Goal: Check status: Check status

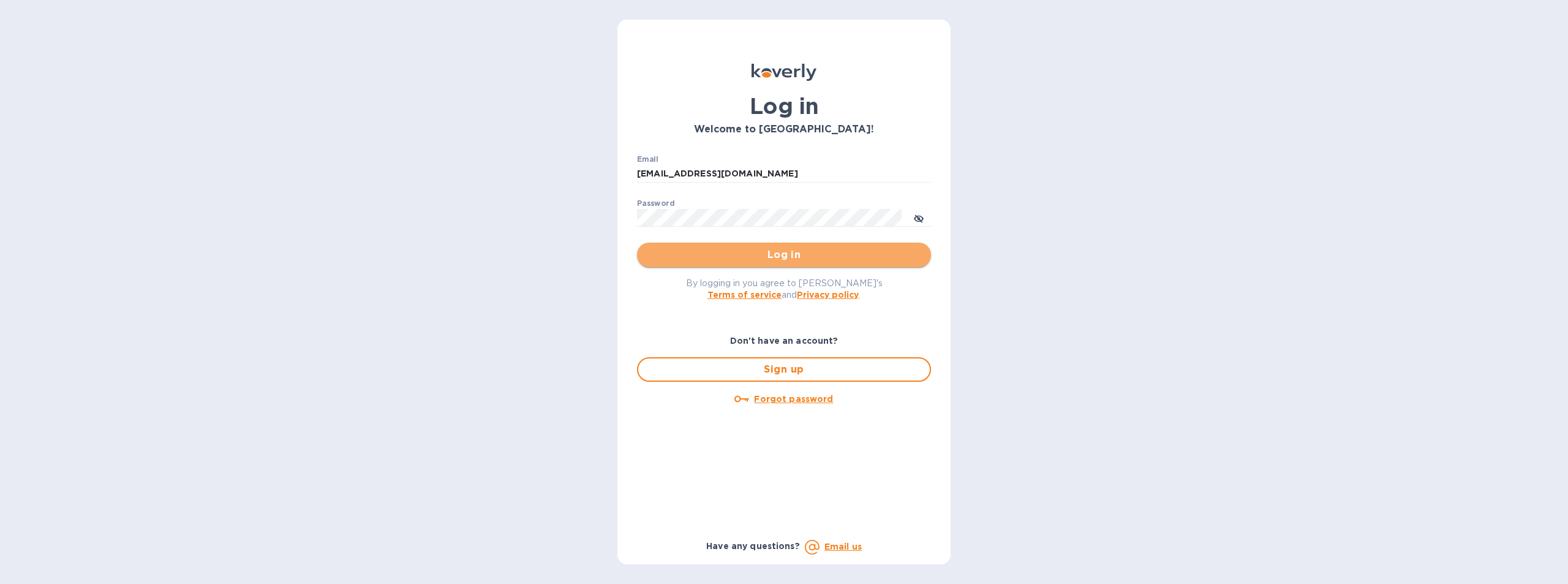
click at [766, 261] on span "Log in" at bounding box center [784, 255] width 275 height 15
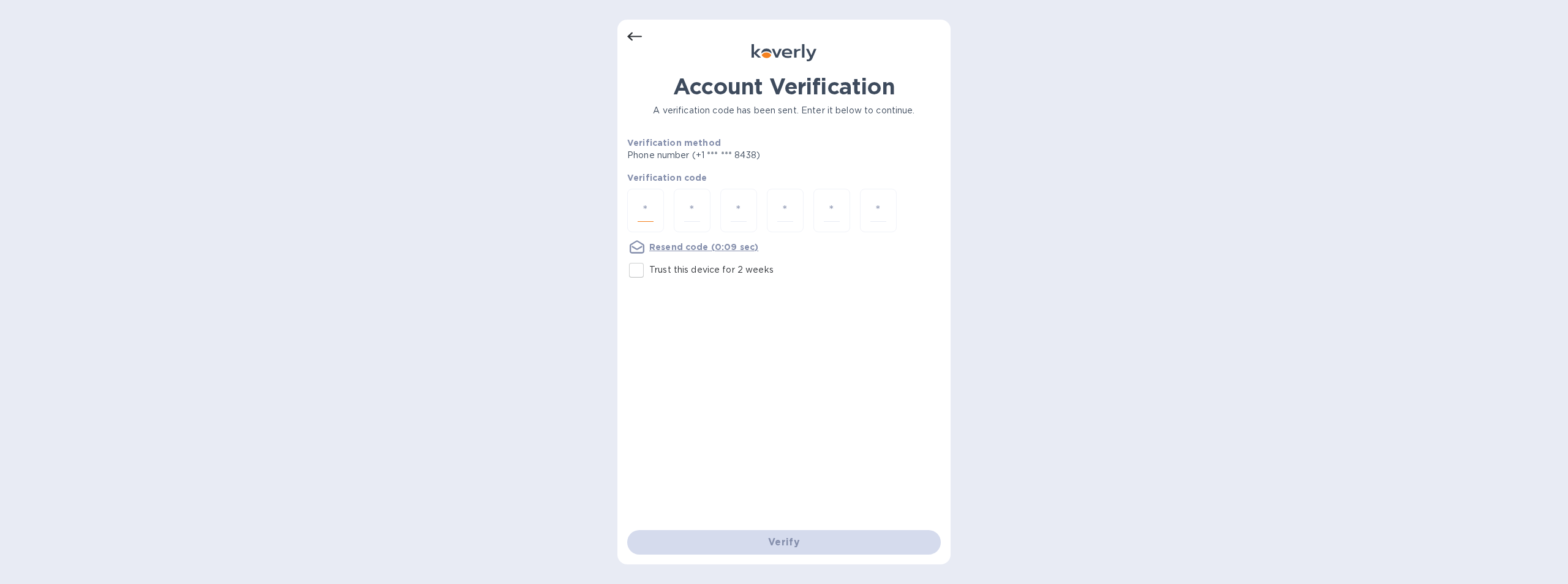
click at [650, 204] on input "number" at bounding box center [646, 211] width 16 height 22
type input "7"
type input "2"
type input "5"
type input "3"
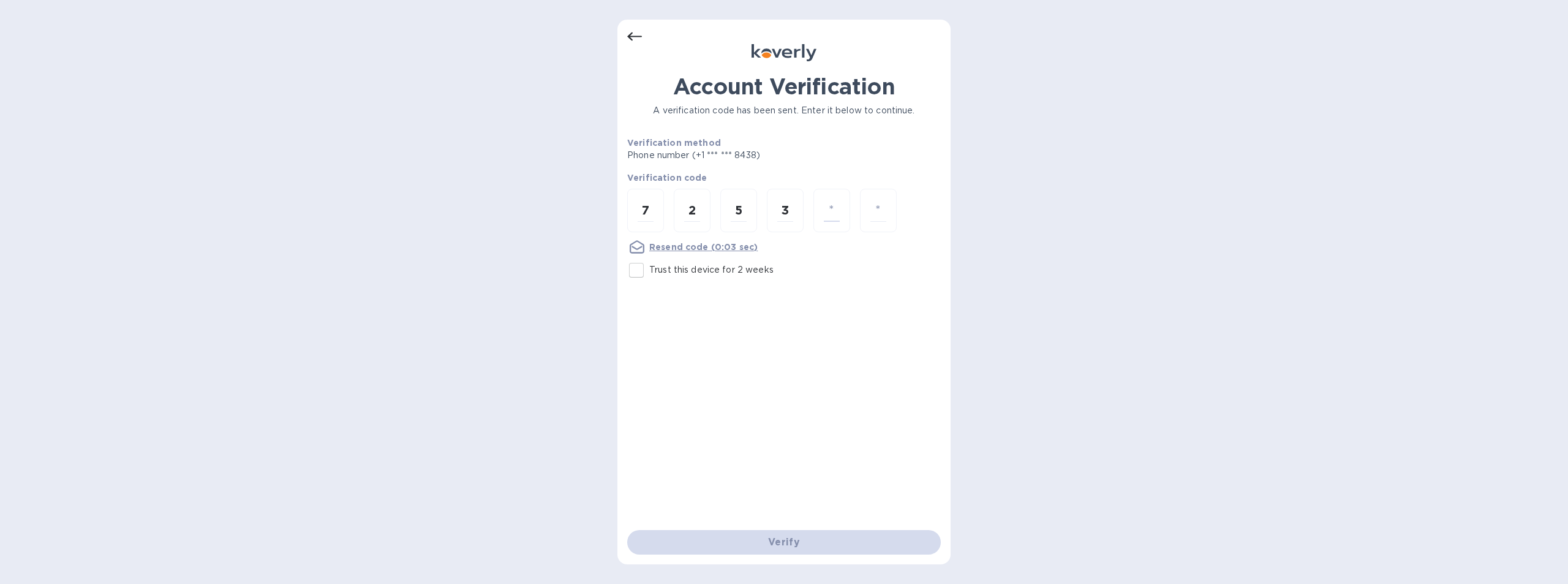
type input "3"
type input "2"
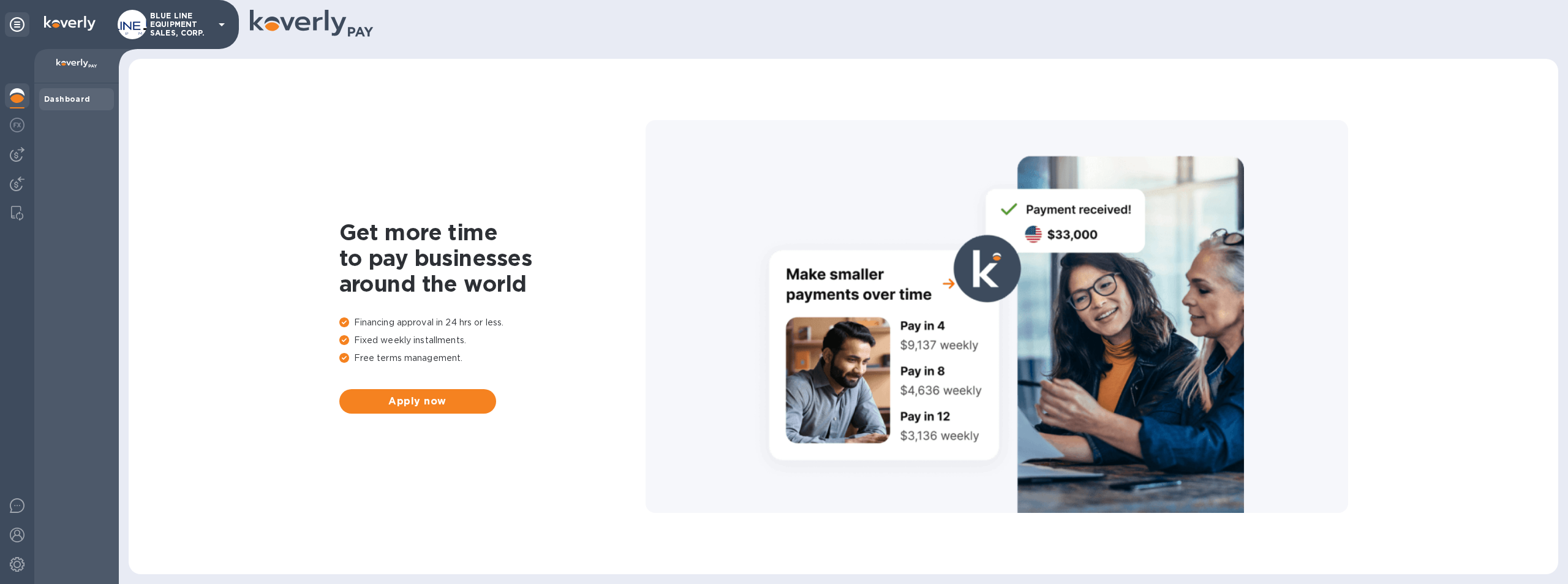
click at [159, 19] on p "BLUE LINE EQUIPMENT SALES, CORP." at bounding box center [181, 24] width 61 height 26
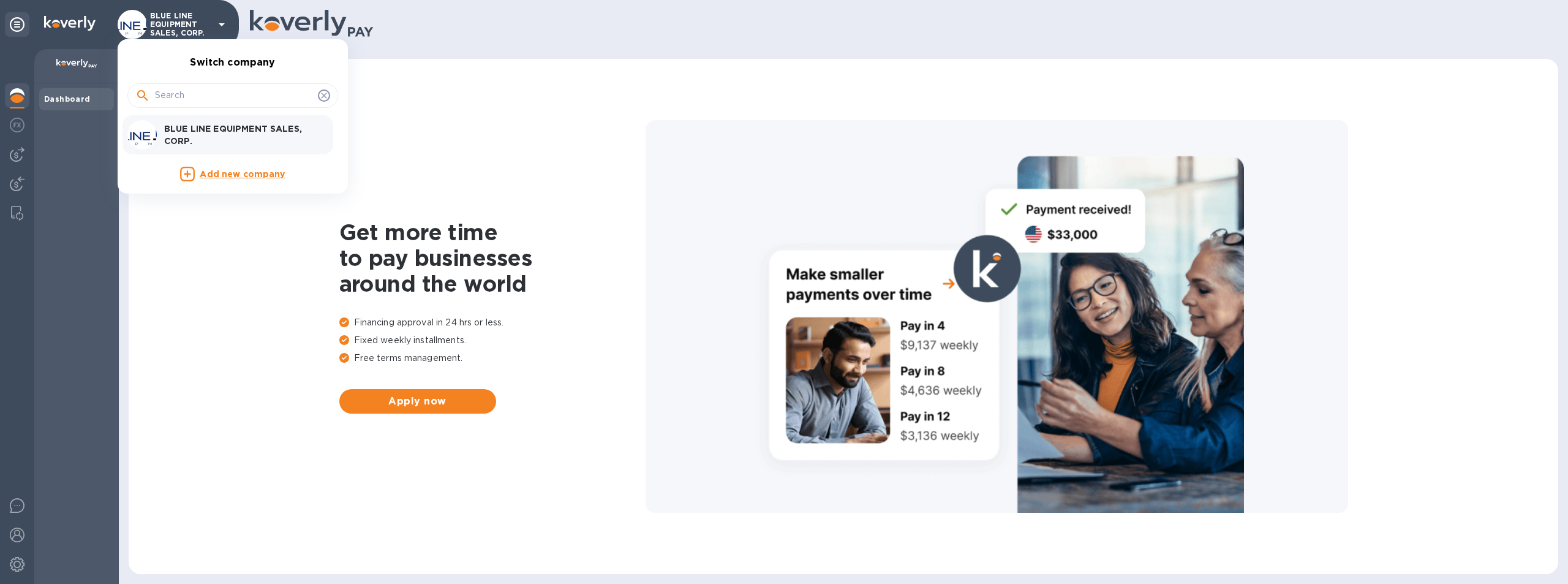
click at [239, 132] on p "BLUE LINE EQUIPMENT SALES, CORP." at bounding box center [242, 135] width 154 height 24
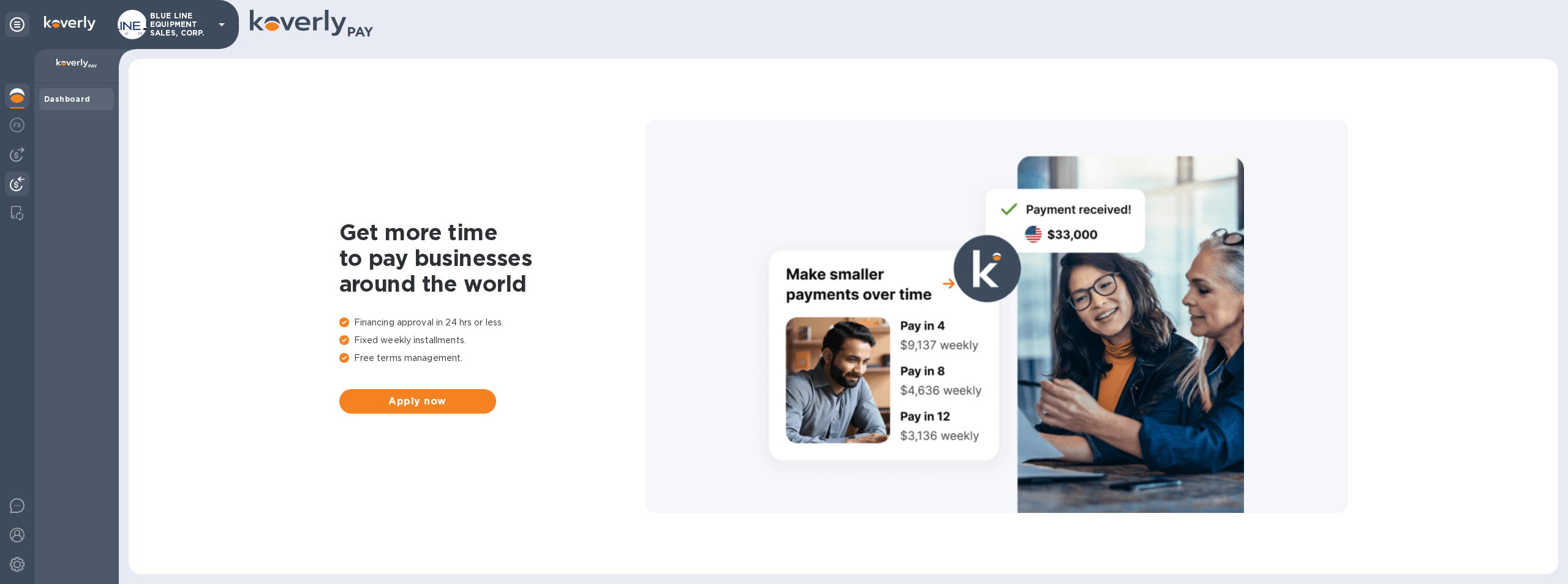
click at [13, 183] on img at bounding box center [17, 184] width 15 height 15
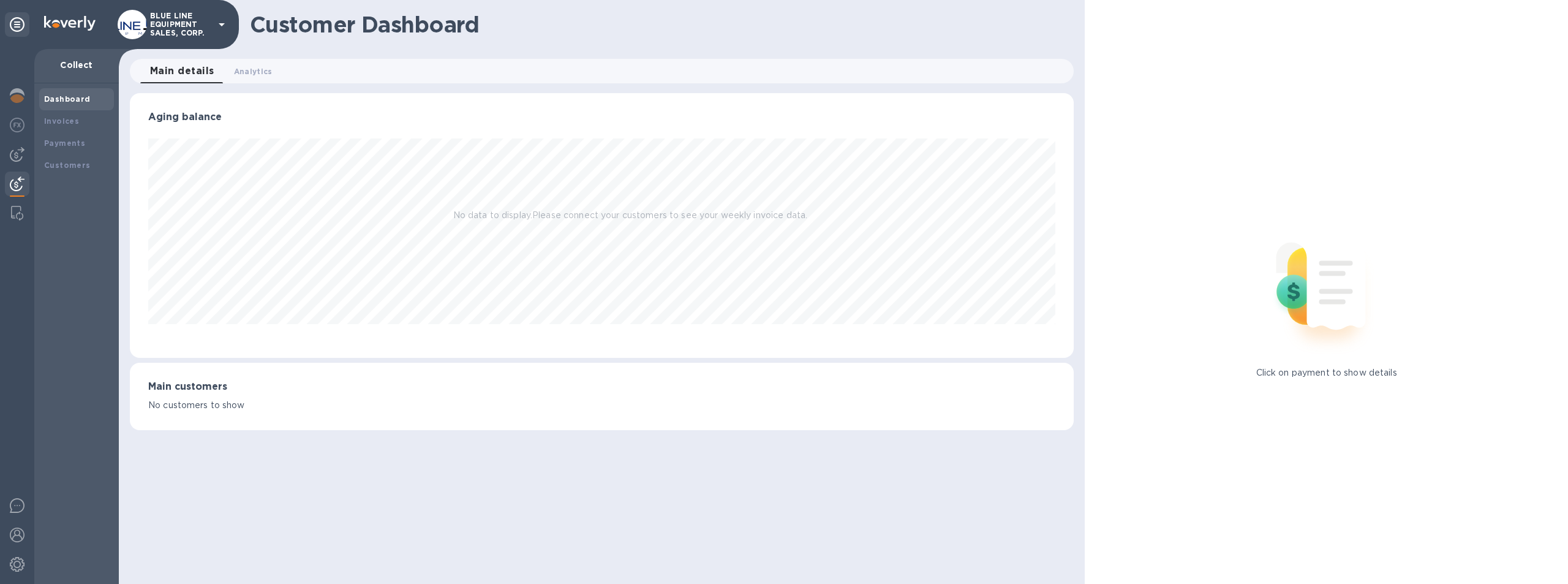
scroll to position [265, 944]
click at [74, 139] on b "Payments" at bounding box center [65, 143] width 41 height 9
